Goal: Contribute content

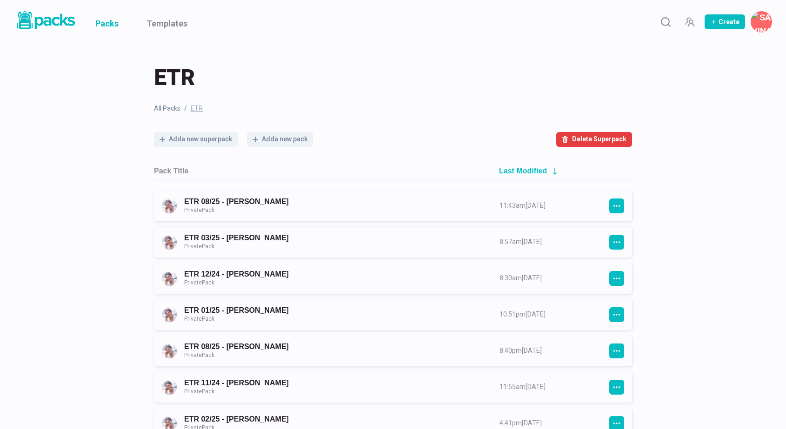
click at [98, 27] on link "Packs" at bounding box center [106, 22] width 23 height 44
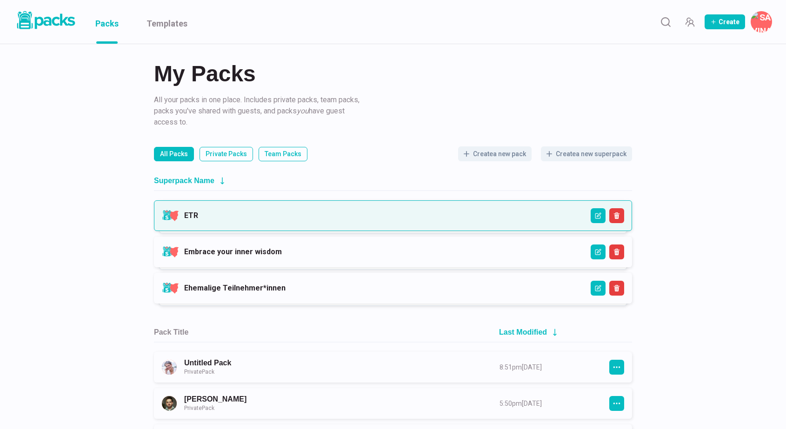
click at [198, 219] on link "ETR" at bounding box center [191, 215] width 14 height 9
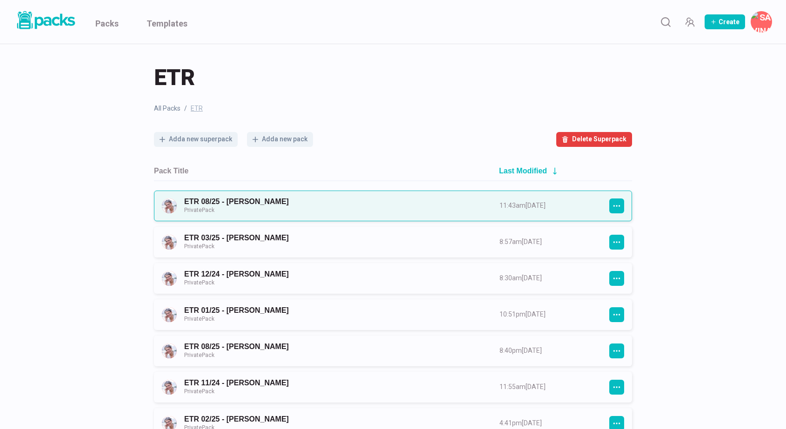
click at [352, 211] on link "ETR 08/25 - [PERSON_NAME] Private Pack" at bounding box center [333, 205] width 299 height 17
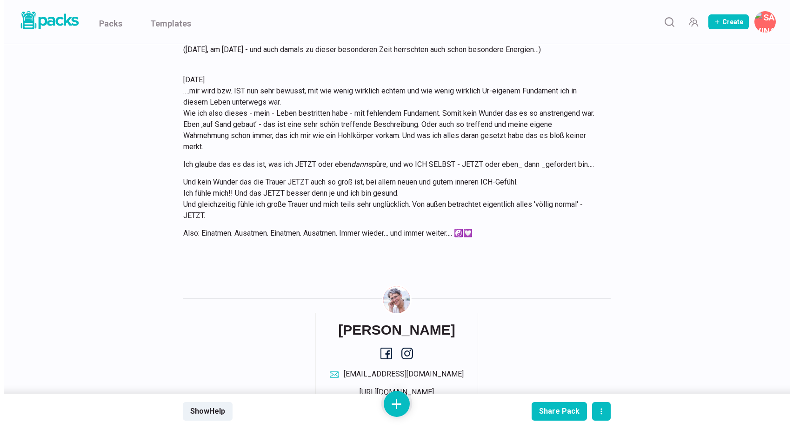
scroll to position [5049, 0]
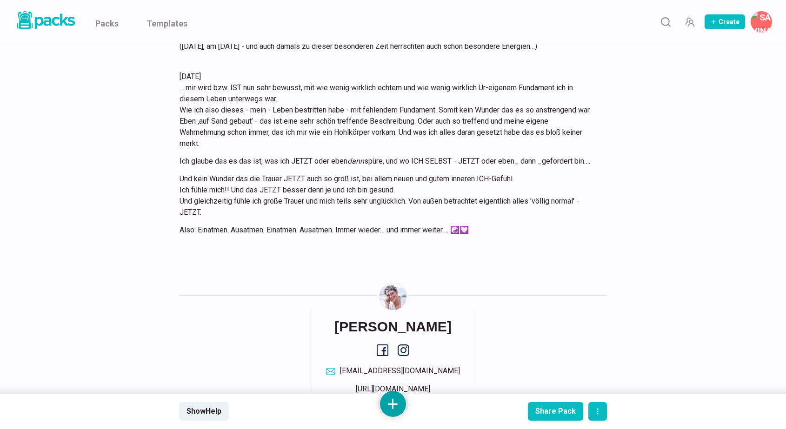
click at [399, 405] on button at bounding box center [393, 404] width 26 height 26
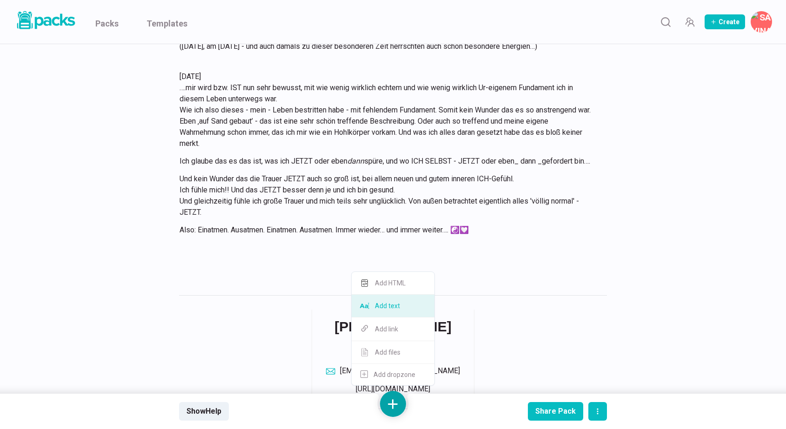
click at [389, 305] on button "Add text" at bounding box center [393, 306] width 83 height 23
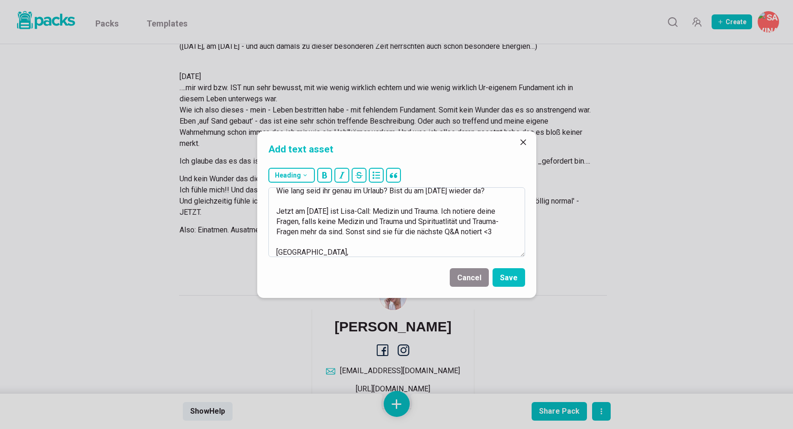
scroll to position [87, 0]
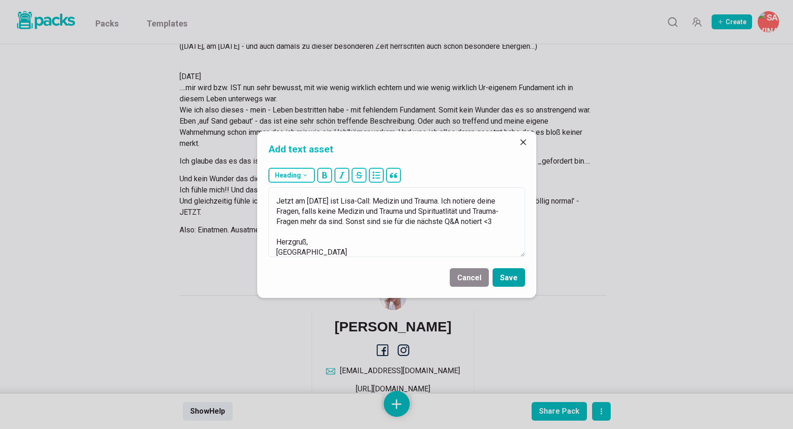
type textarea "[DATE] Du machst das so so gut!!! Das Teilen.. das Atmen.. das zu verstehen ver…"
click at [516, 280] on button "Save" at bounding box center [508, 277] width 33 height 19
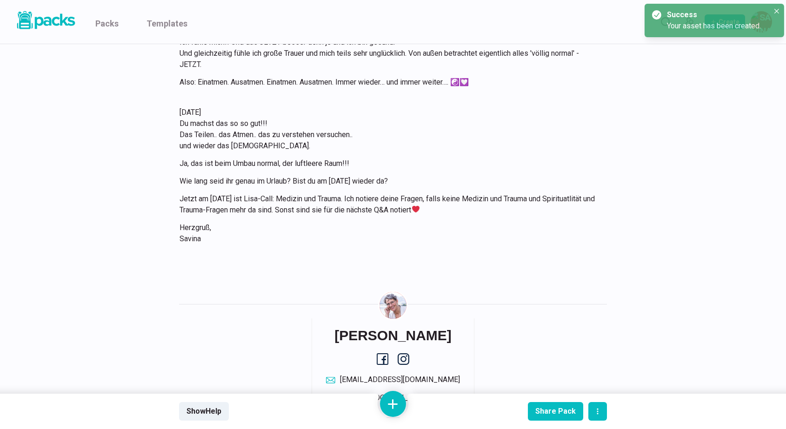
scroll to position [5201, 0]
